Goal: Task Accomplishment & Management: Manage account settings

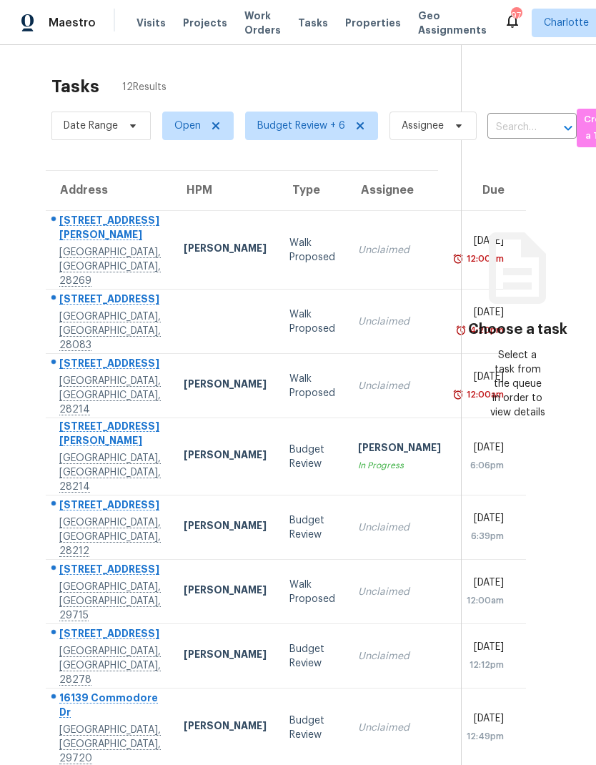
click at [92, 516] on div "6621 Piney Path Rd" at bounding box center [110, 507] width 102 height 18
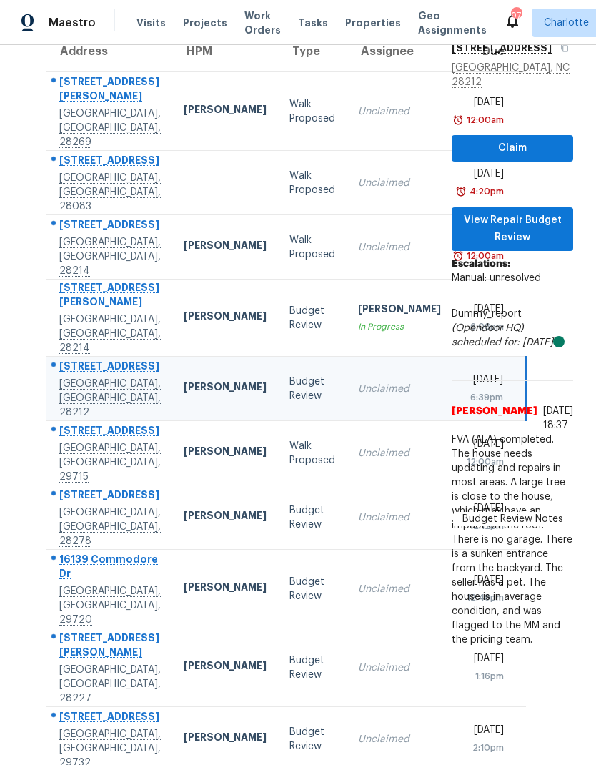
scroll to position [139, 0]
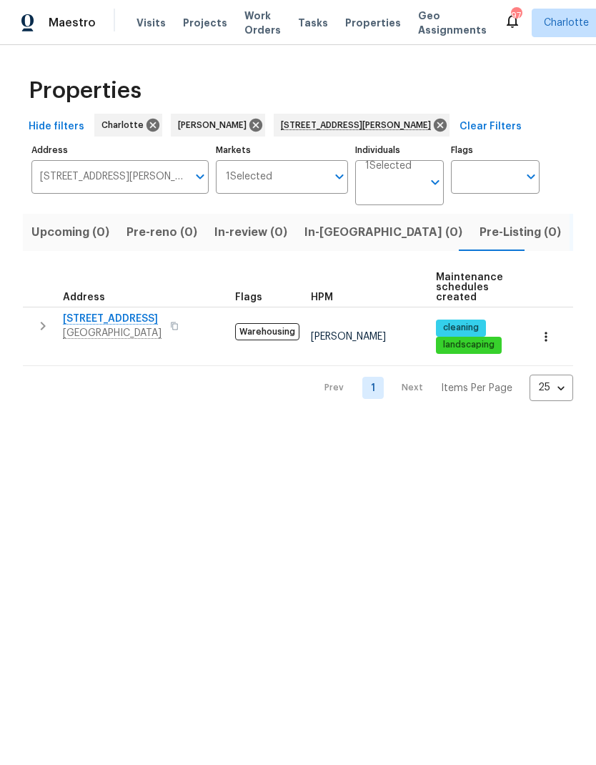
click at [107, 320] on span "4127 Bon Rea Dr" at bounding box center [112, 319] width 99 height 14
click at [170, 330] on icon "button" at bounding box center [174, 326] width 9 height 9
click at [166, 334] on button "button" at bounding box center [174, 326] width 17 height 20
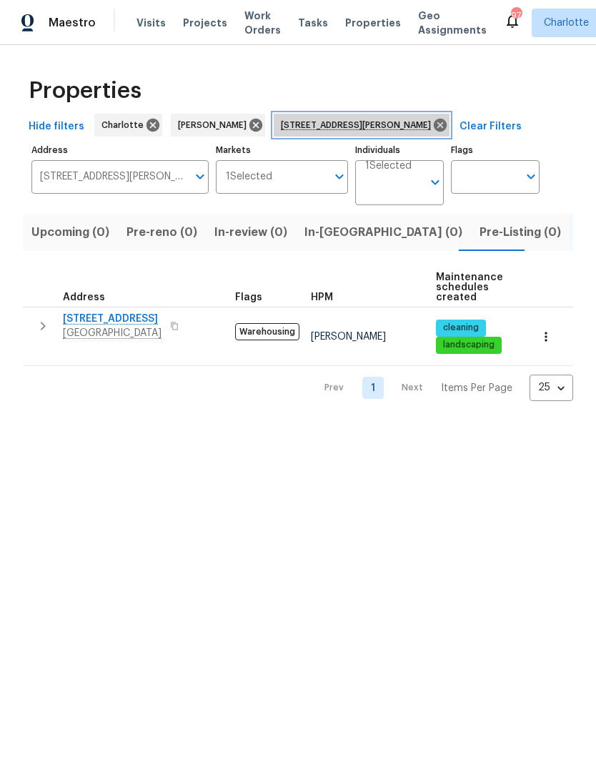
click at [434, 127] on icon at bounding box center [440, 125] width 13 height 13
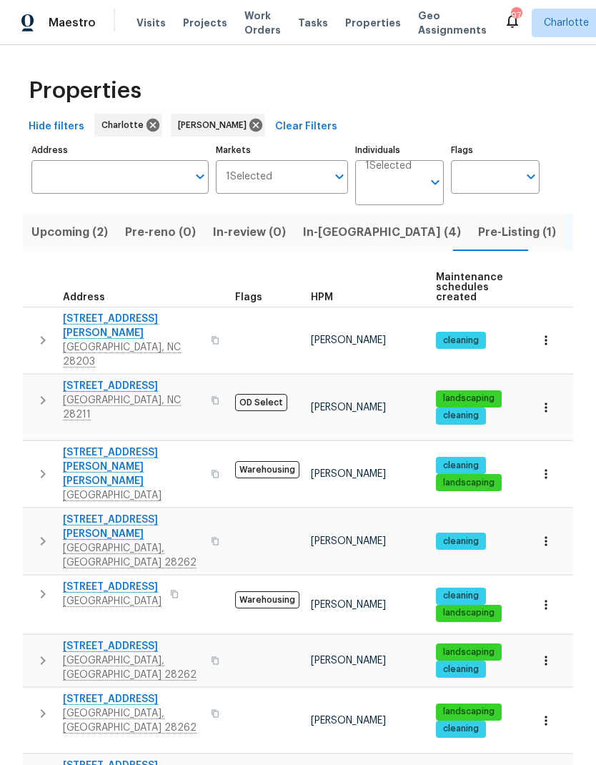
click at [162, 183] on input "Address" at bounding box center [109, 177] width 156 height 34
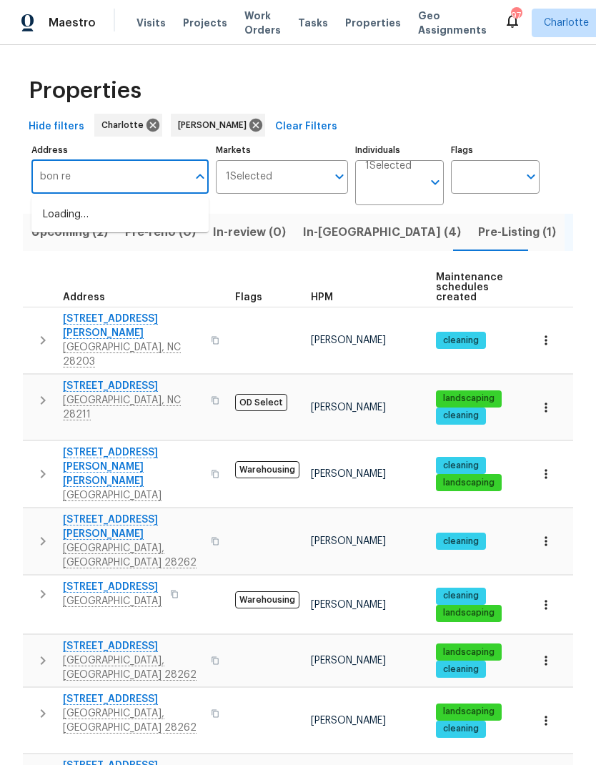
type input "bon rea"
click at [159, 222] on li "4127 Bon Rea Dr Charlotte NC 28226" at bounding box center [119, 222] width 177 height 39
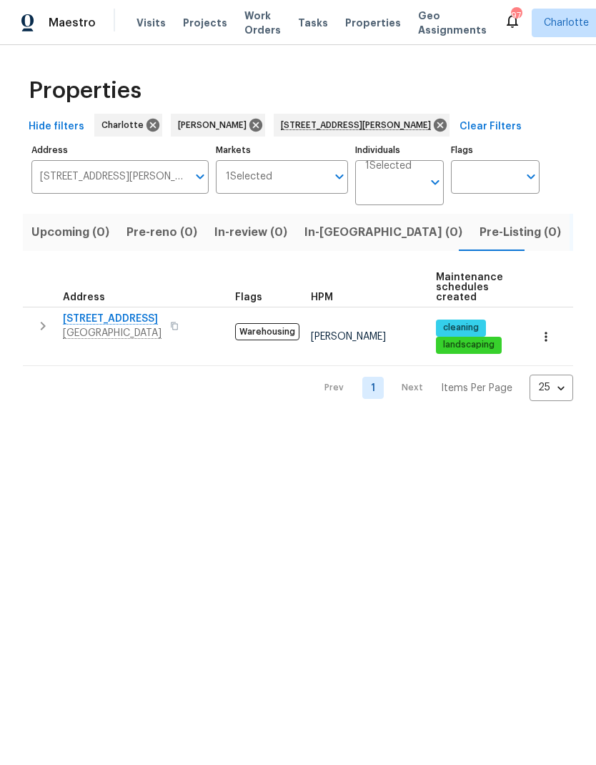
click at [166, 329] on button "button" at bounding box center [174, 326] width 17 height 20
click at [541, 334] on icon "button" at bounding box center [546, 337] width 14 height 14
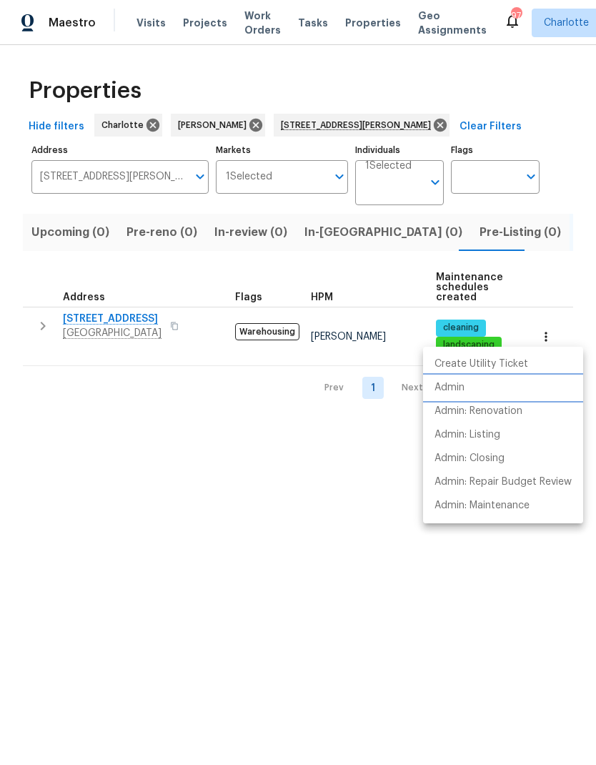
click at [490, 387] on li "Admin" at bounding box center [503, 388] width 160 height 24
click at [123, 323] on div at bounding box center [298, 382] width 596 height 765
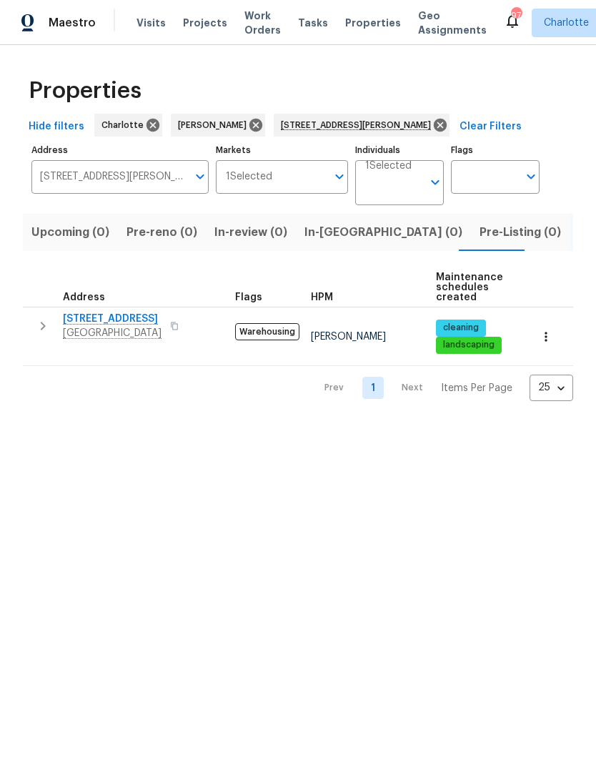
click at [112, 325] on span "4127 Bon Rea Dr" at bounding box center [112, 319] width 99 height 14
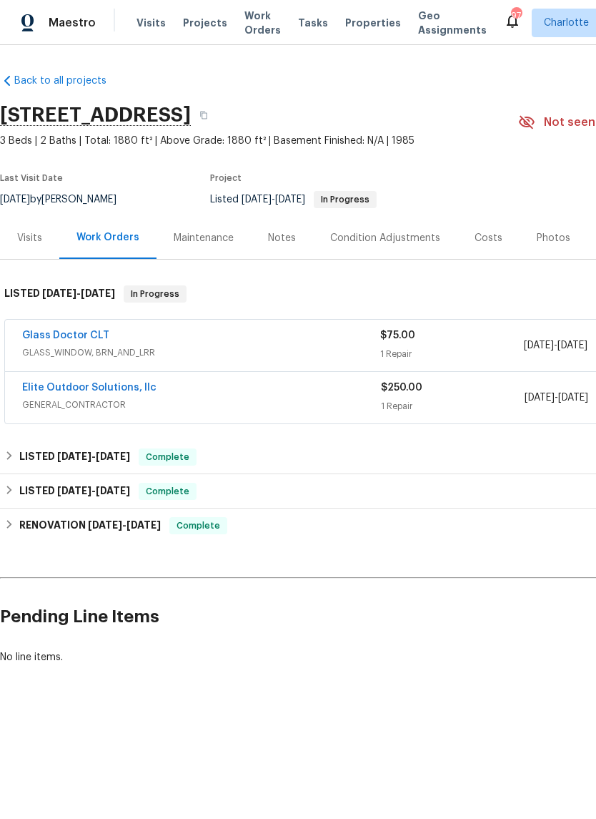
click at [287, 246] on div "Notes" at bounding box center [282, 238] width 62 height 42
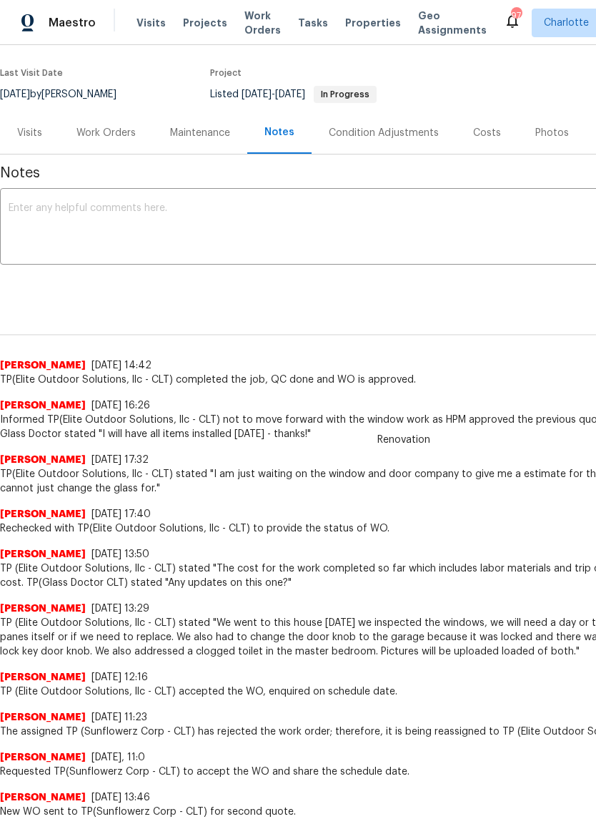
scroll to position [105, 0]
click at [117, 133] on div "Work Orders" at bounding box center [106, 133] width 59 height 14
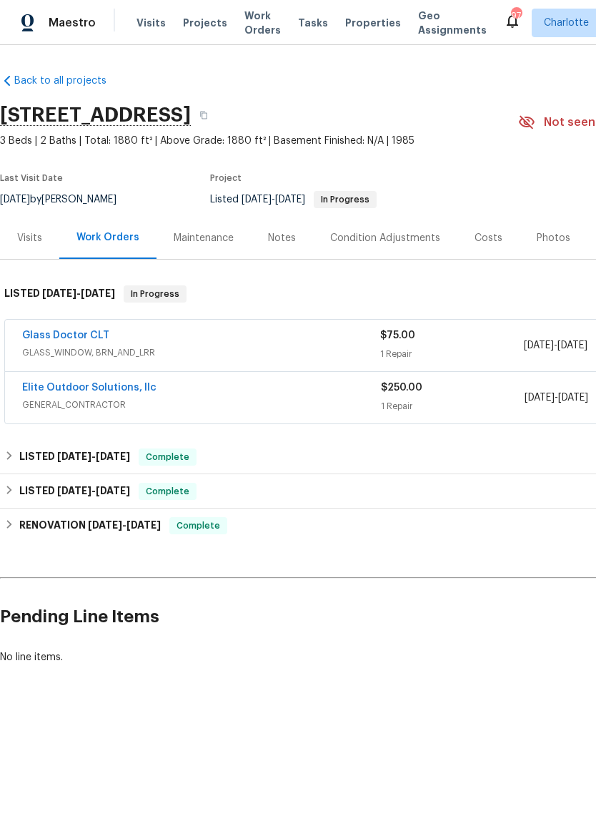
click at [79, 338] on link "Glass Doctor CLT" at bounding box center [65, 335] width 87 height 10
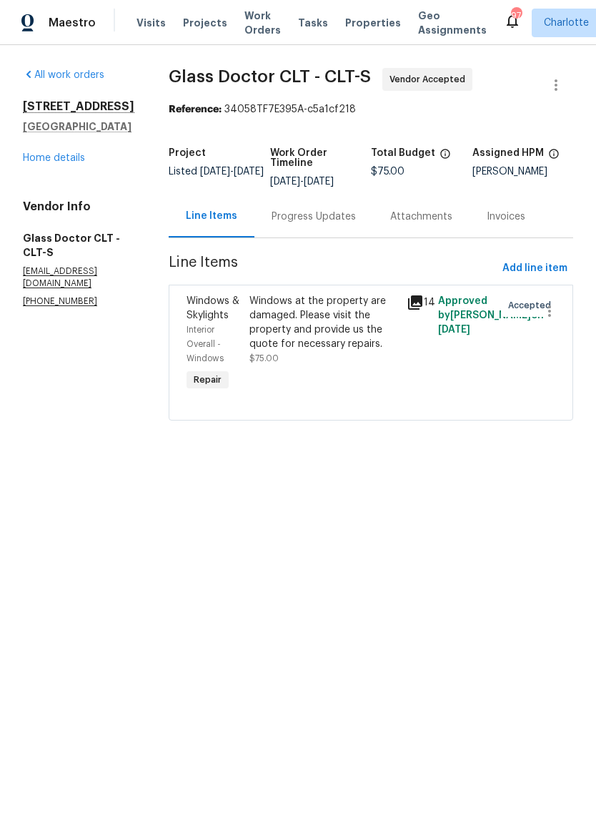
click at [315, 220] on div "Progress Updates" at bounding box center [314, 217] width 84 height 14
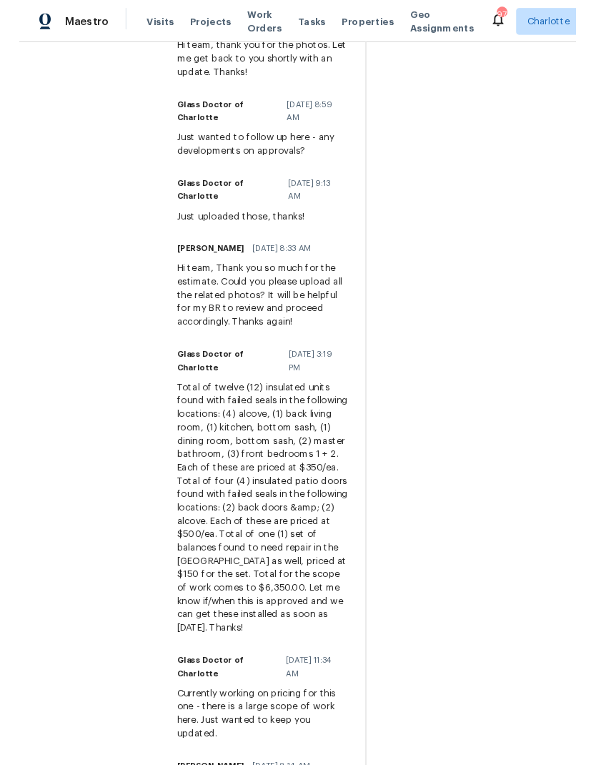
scroll to position [1007, 0]
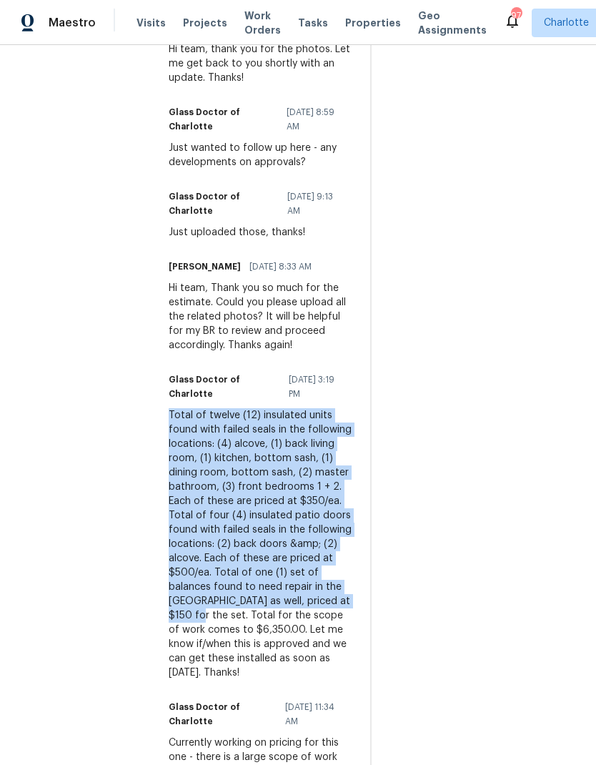
copy div "Total of twelve (12) insulated units found with failed seals in the following l…"
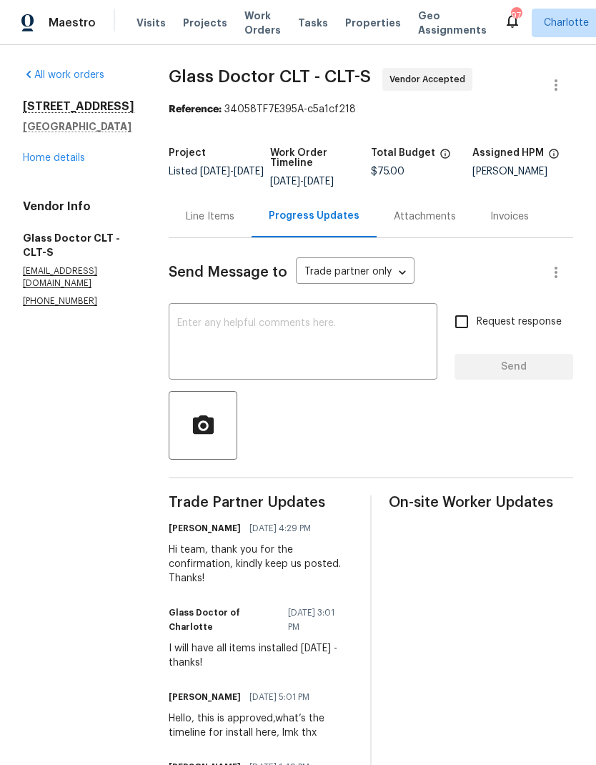
scroll to position [0, 0]
click at [183, 232] on div "Line Items" at bounding box center [210, 216] width 83 height 42
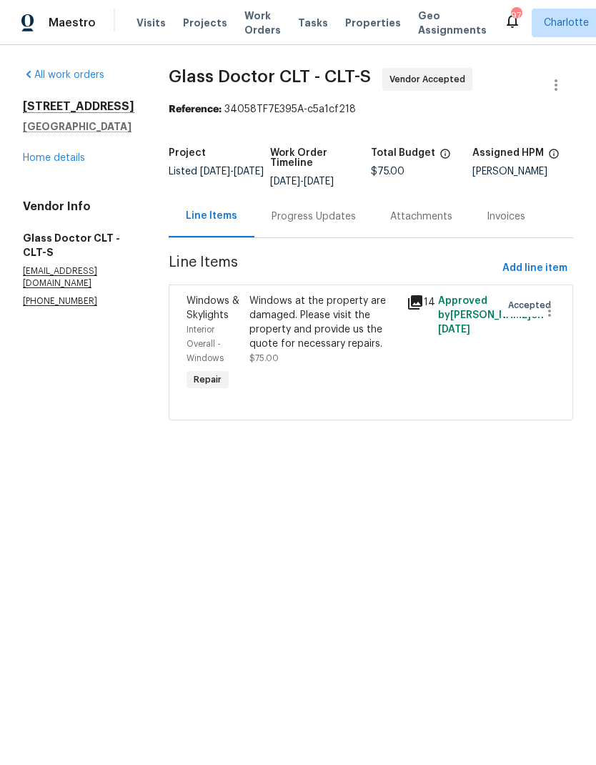
click at [274, 326] on div "Windows at the property are damaged. Please visit the property and provide us t…" at bounding box center [324, 322] width 149 height 57
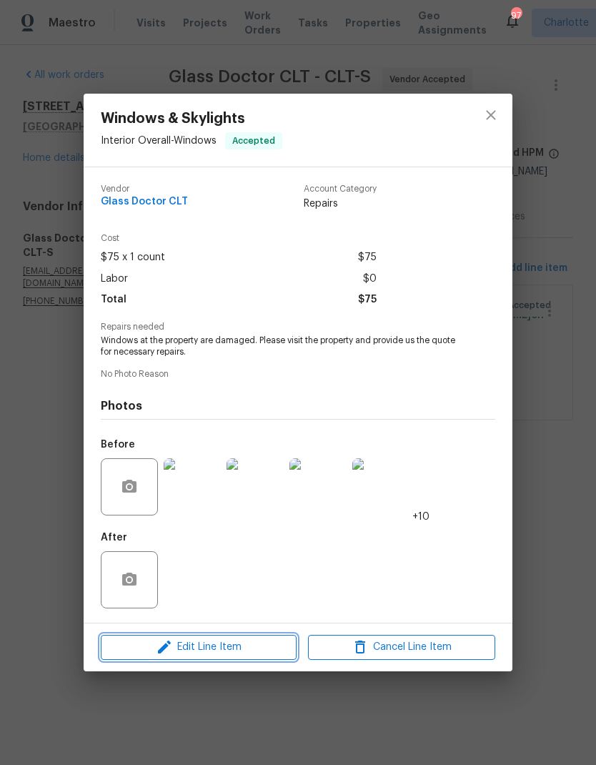
click at [240, 644] on span "Edit Line Item" at bounding box center [198, 648] width 187 height 18
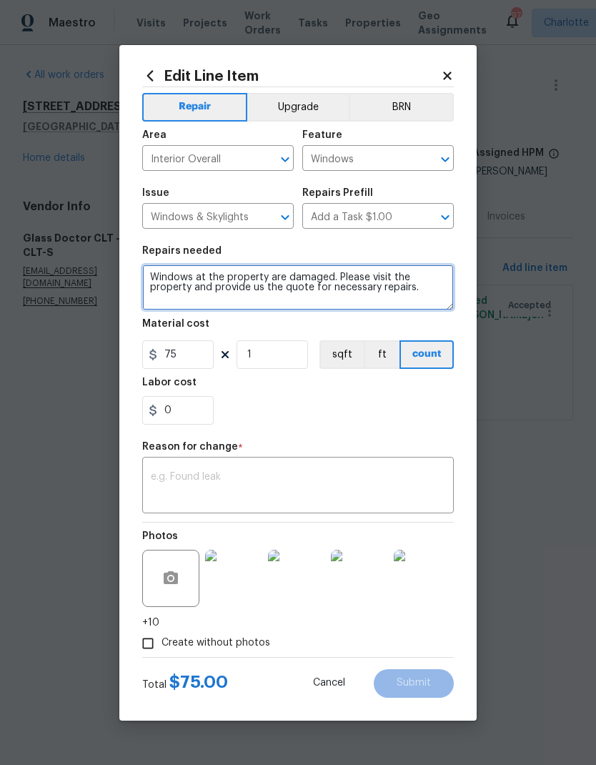
click at [302, 290] on textarea "Windows at the property are damaged. Please visit the property and provide us t…" at bounding box center [298, 288] width 312 height 46
click at [330, 287] on textarea "Windows at the property are damaged. Please visit the property and provide us t…" at bounding box center [298, 288] width 312 height 46
click at [346, 275] on textarea "Windows at the property are damaged. Please visit the property and provide us t…" at bounding box center [298, 288] width 312 height 46
paste textarea "Total of twelve (12) insulated units found with failed seals in the following l…"
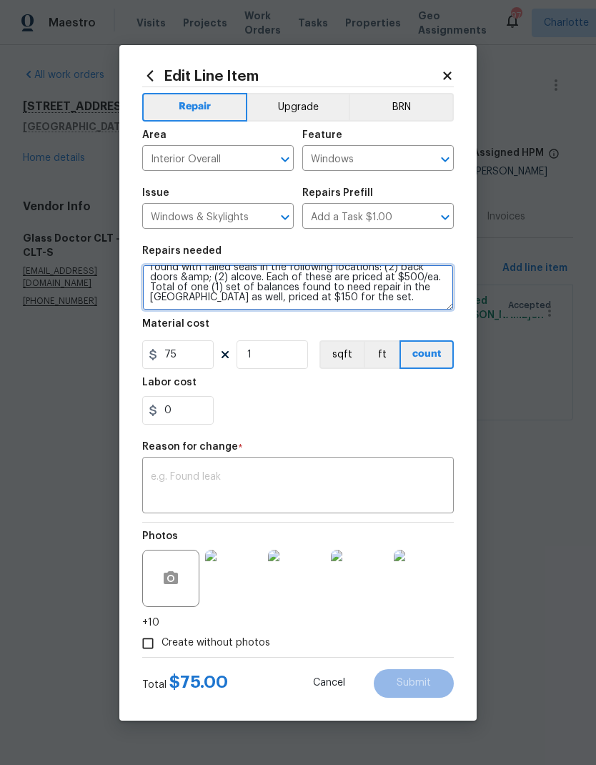
scroll to position [49, 0]
click at [355, 291] on textarea "Total of twelve (12) insulated units found with failed seals in the following l…" at bounding box center [298, 288] width 312 height 46
click at [386, 305] on textarea "Total of twelve (12) insulated units found with failed seals in the following l…" at bounding box center [298, 288] width 312 height 46
click at [243, 303] on textarea "Total of twelve (12) insulated units found with failed seals in the following l…" at bounding box center [298, 288] width 312 height 46
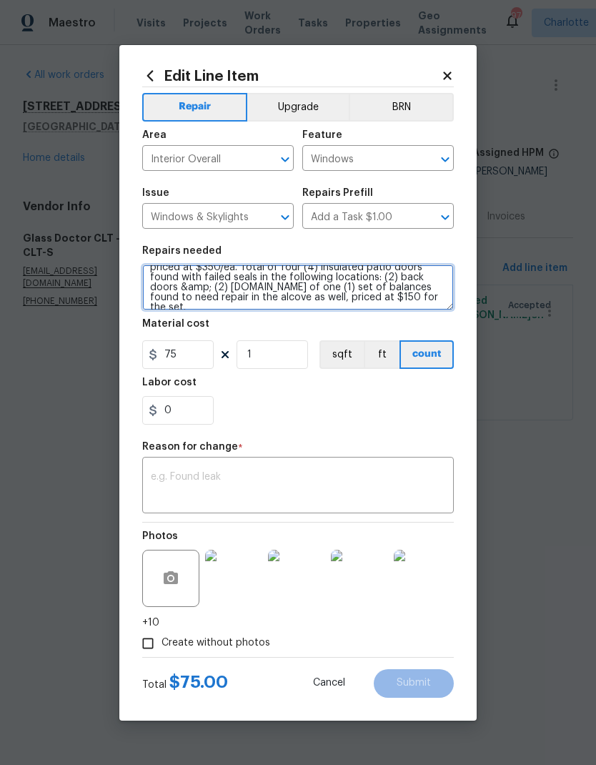
click at [243, 302] on textarea "Total of twelve (12) insulated units found with failed seals in the following l…" at bounding box center [298, 288] width 312 height 46
type textarea "Total of twelve (12) insulated units found with failed seals in the following l…"
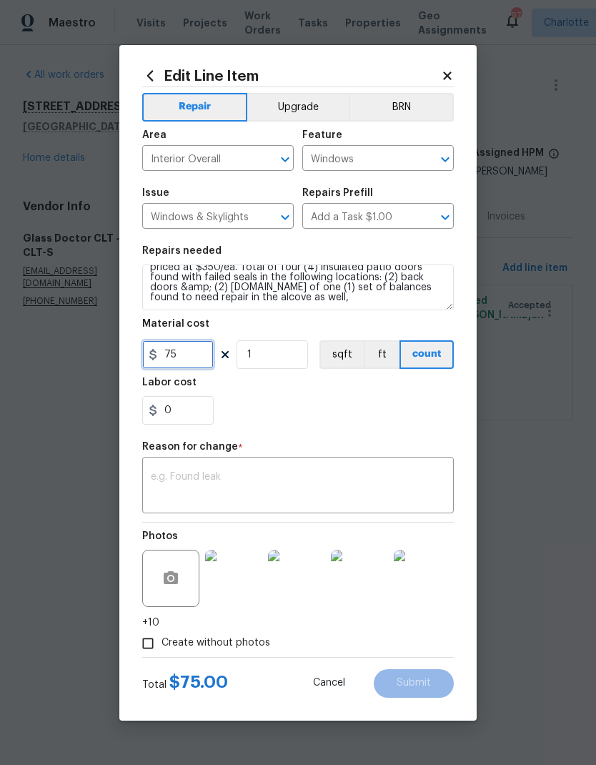
click at [172, 354] on input "75" at bounding box center [178, 354] width 72 height 29
click at [172, 361] on input "75" at bounding box center [178, 354] width 72 height 29
click at [172, 360] on input "75" at bounding box center [178, 354] width 72 height 29
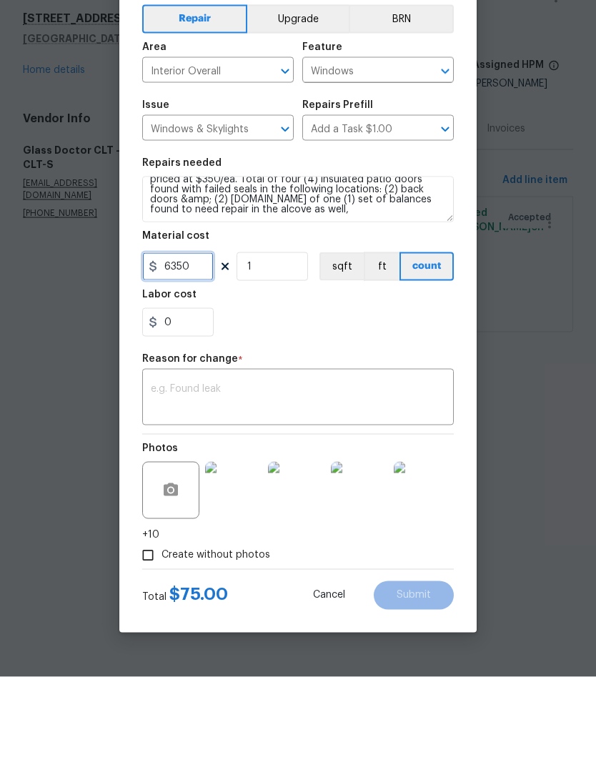
type input "6350"
click at [409, 472] on textarea at bounding box center [298, 487] width 295 height 30
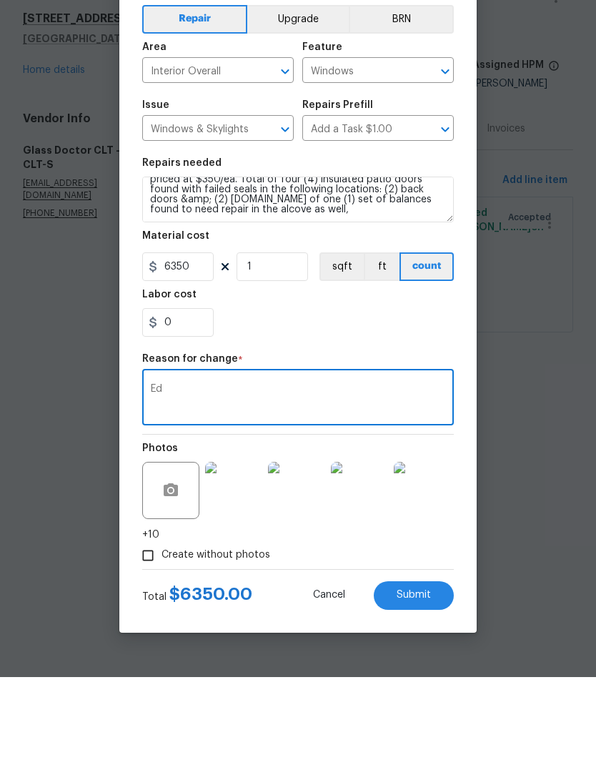
type textarea "E"
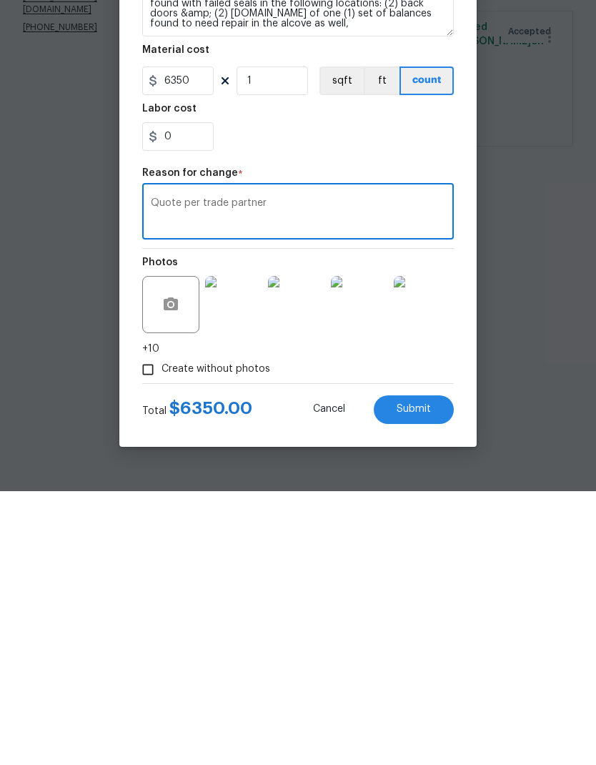
type textarea "Quote per trade partner"
click at [431, 669] on button "Submit" at bounding box center [414, 683] width 80 height 29
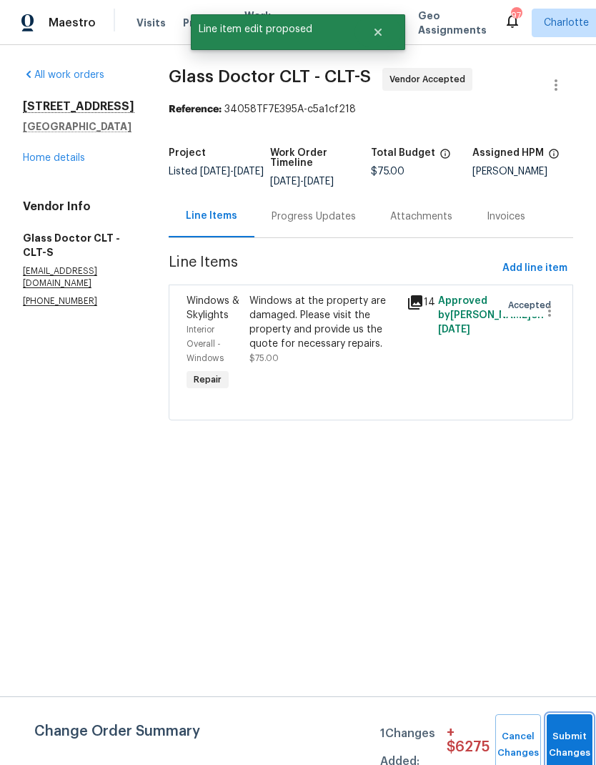
click at [565, 741] on button "Submit Changes" at bounding box center [570, 744] width 46 height 61
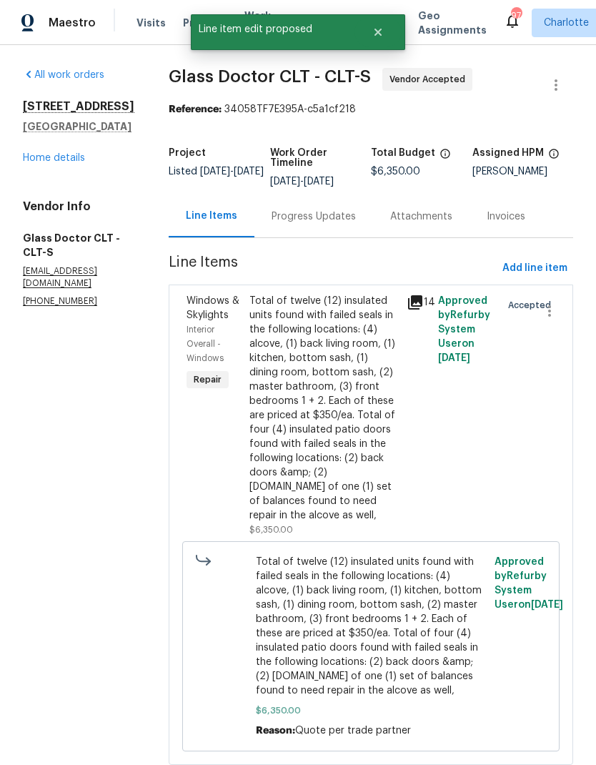
click at [293, 223] on div "Progress Updates" at bounding box center [314, 217] width 84 height 14
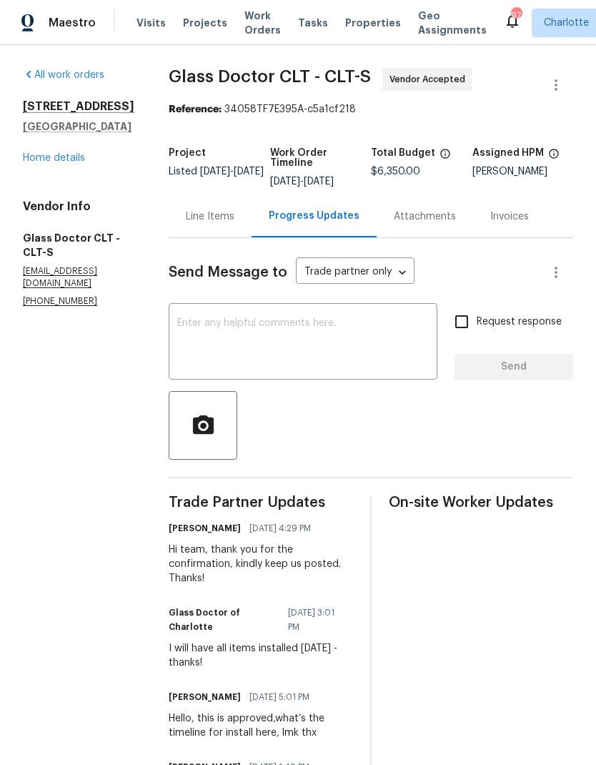
click at [350, 351] on textarea at bounding box center [303, 343] width 252 height 50
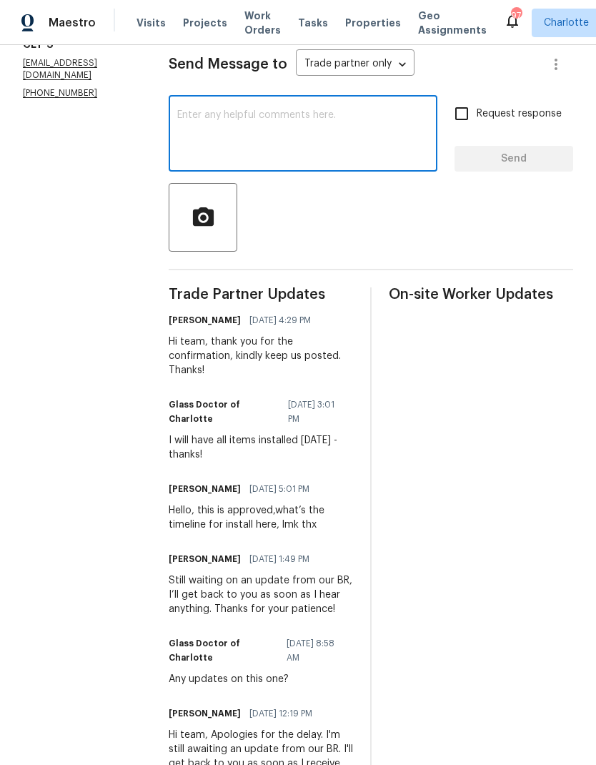
scroll to position [207, 0]
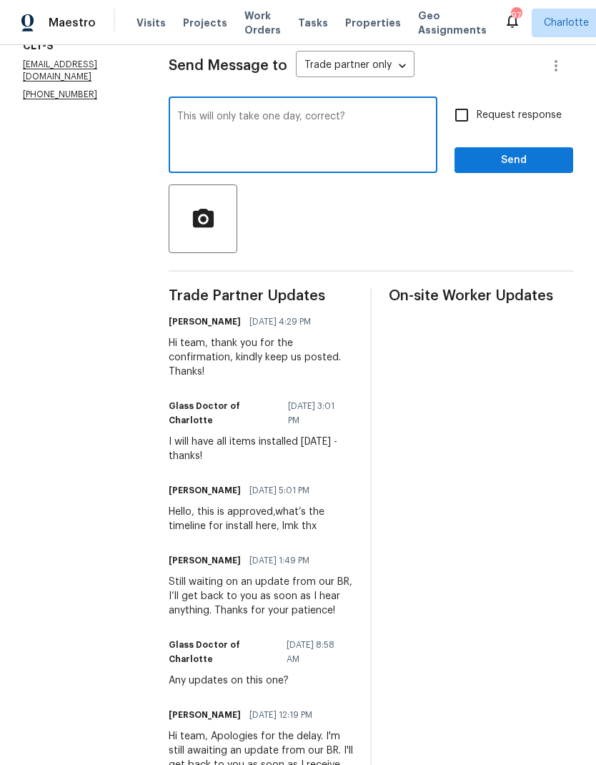
type textarea "This will only take one day, correct?"
click at [468, 129] on input "Request response" at bounding box center [462, 115] width 30 height 30
checkbox input "true"
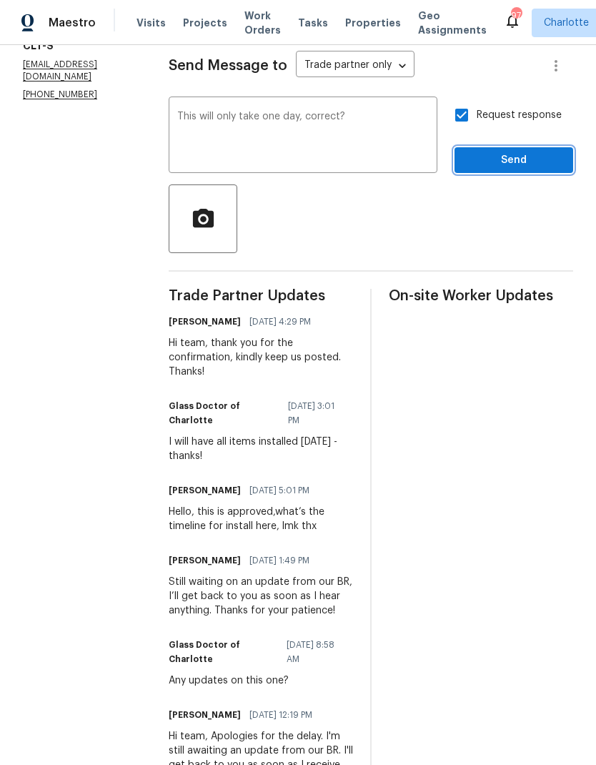
click at [533, 165] on span "Send" at bounding box center [514, 161] width 96 height 18
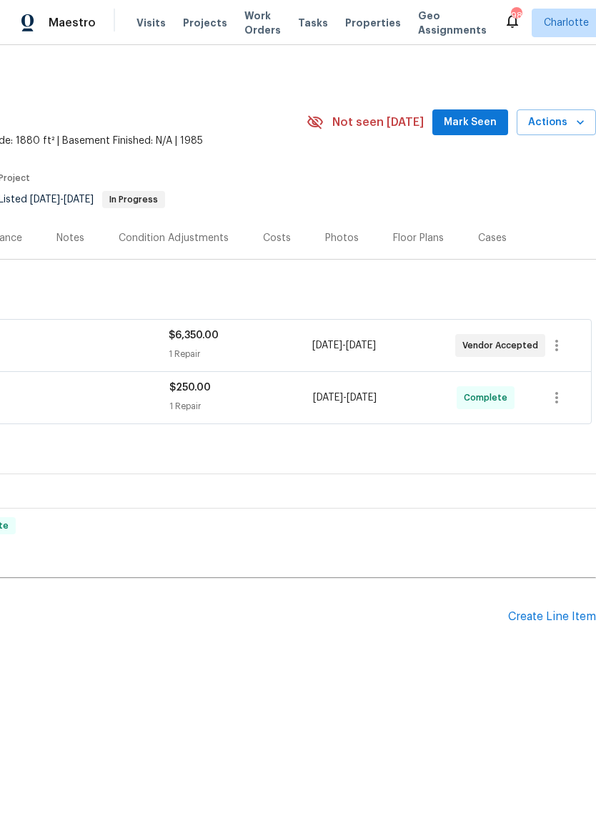
click at [476, 119] on span "Mark Seen" at bounding box center [470, 123] width 53 height 18
